Goal: Task Accomplishment & Management: Manage account settings

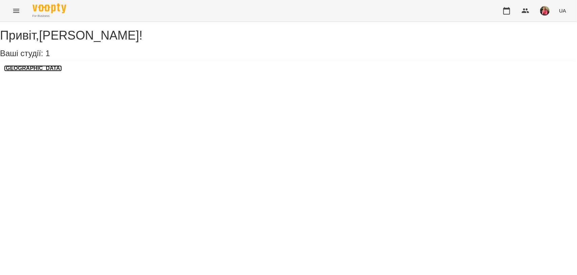
click at [32, 71] on h3 "[GEOGRAPHIC_DATA]" at bounding box center [33, 68] width 58 height 6
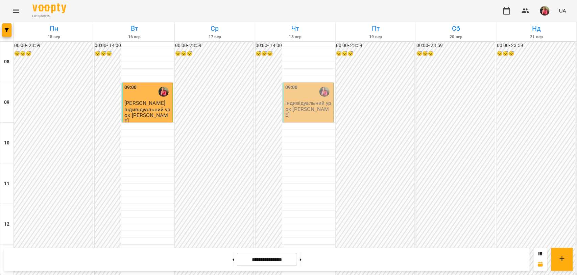
scroll to position [338, 0]
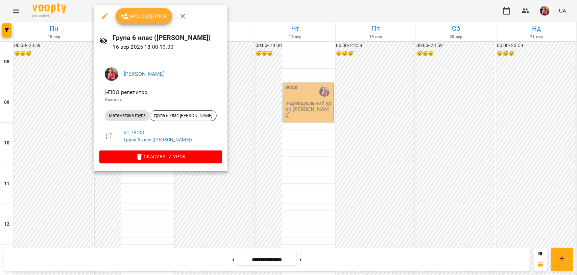
click at [143, 17] on span "Урок відбувся" at bounding box center [144, 16] width 46 height 8
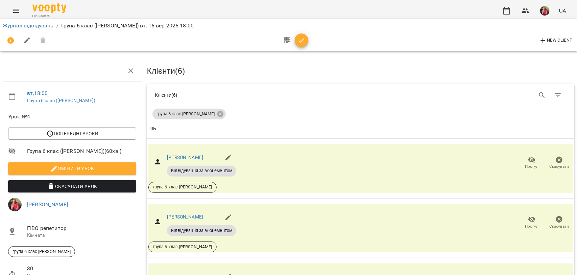
scroll to position [42, 0]
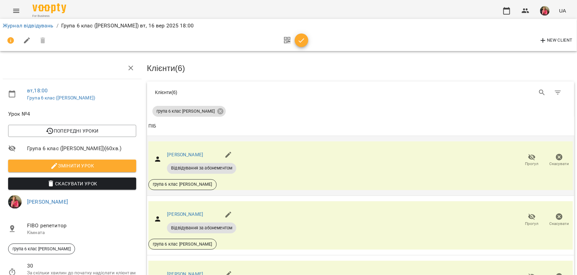
click at [528, 153] on icon "button" at bounding box center [532, 157] width 8 height 8
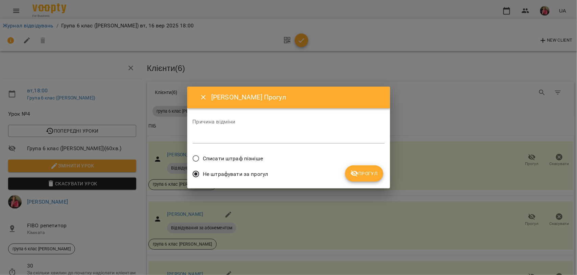
click at [371, 174] on span "Прогул" at bounding box center [364, 173] width 27 height 8
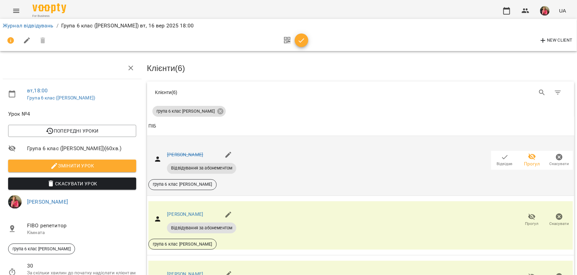
scroll to position [191, 0]
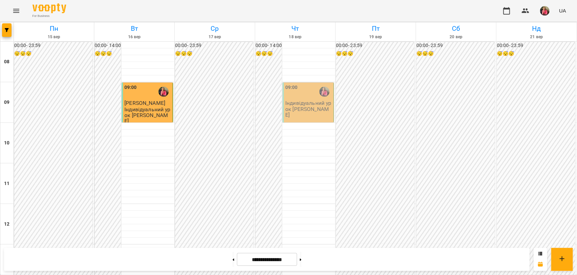
scroll to position [380, 0]
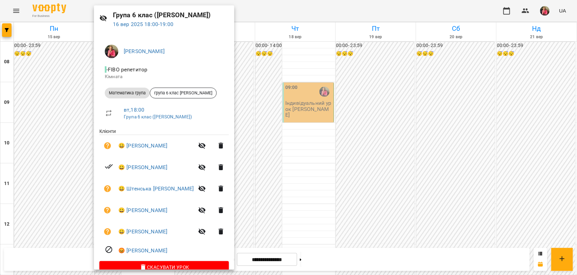
scroll to position [35, 0]
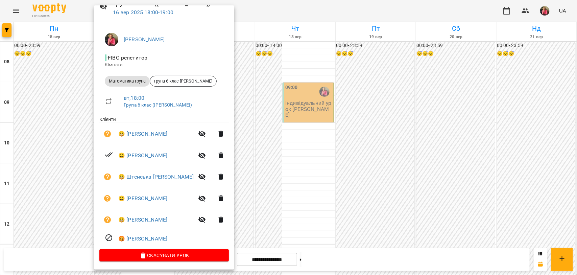
click at [80, 100] on div at bounding box center [288, 137] width 577 height 275
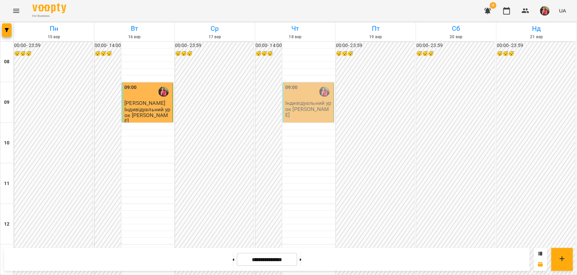
scroll to position [0, 0]
